Goal: Task Accomplishment & Management: Complete application form

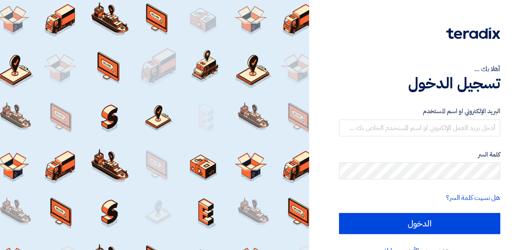
scroll to position [19, 0]
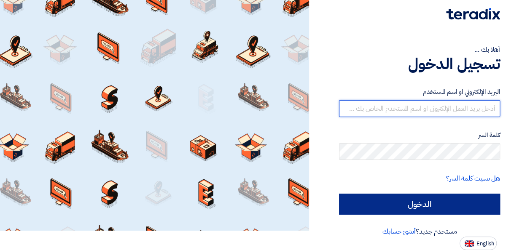
type input "[PERSON_NAME][EMAIL_ADDRESS][PERSON_NAME][DOMAIN_NAME]"
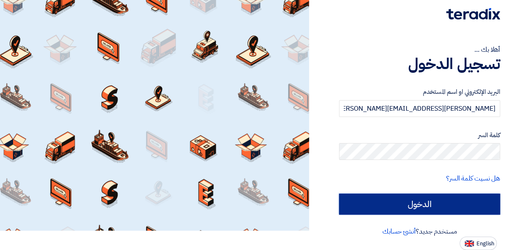
click at [393, 204] on input "الدخول" at bounding box center [419, 204] width 161 height 21
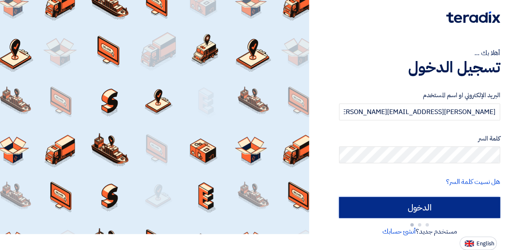
type input "Sign in"
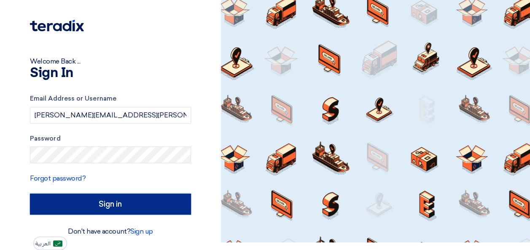
scroll to position [8, 0]
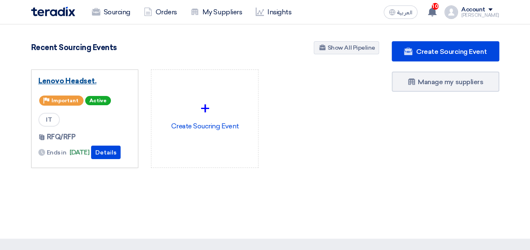
click at [85, 78] on link "Lenovo Headset." at bounding box center [84, 81] width 93 height 8
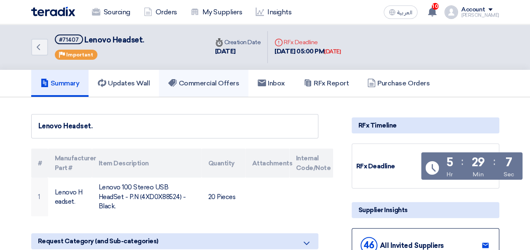
click at [196, 79] on h5 "Commercial Offers" at bounding box center [203, 83] width 71 height 8
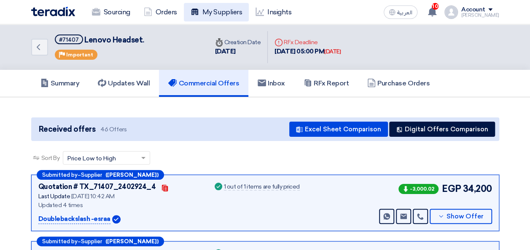
click at [213, 15] on link "My Suppliers" at bounding box center [216, 12] width 65 height 19
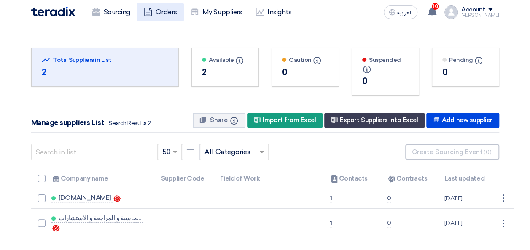
click at [163, 16] on link "Orders" at bounding box center [160, 12] width 47 height 19
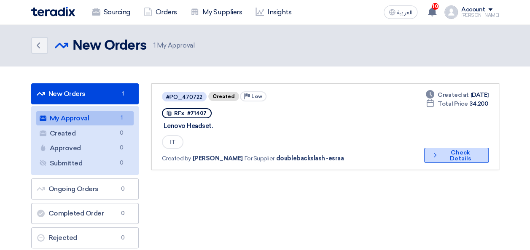
click at [456, 157] on button "Check details Check Details" at bounding box center [456, 155] width 64 height 15
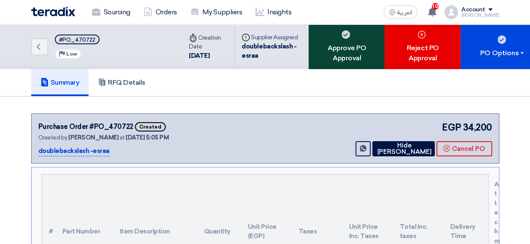
click at [330, 51] on div "Approve PO Approval" at bounding box center [346, 46] width 76 height 45
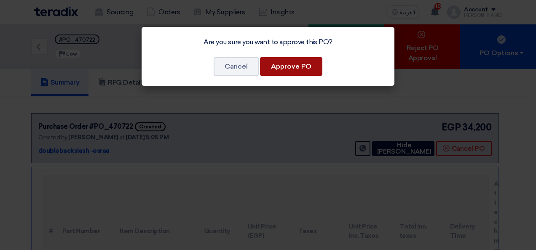
click at [297, 62] on button "Approve PO" at bounding box center [291, 66] width 62 height 19
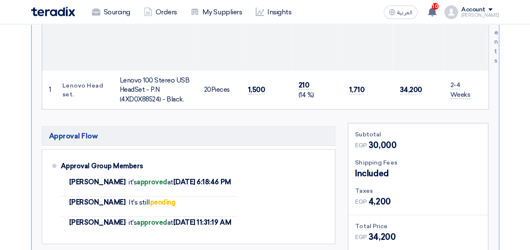
scroll to position [217, 0]
